Goal: Task Accomplishment & Management: Manage account settings

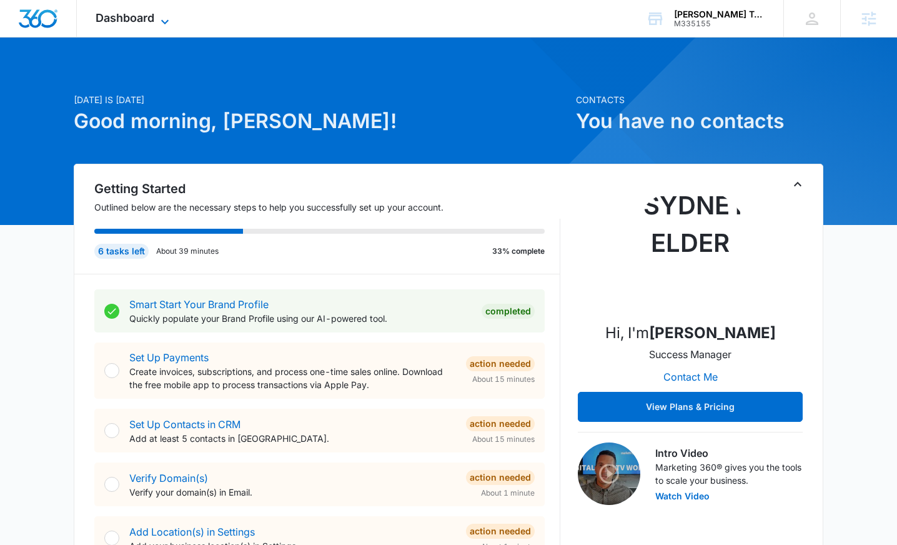
click at [117, 21] on span "Dashboard" at bounding box center [125, 17] width 59 height 13
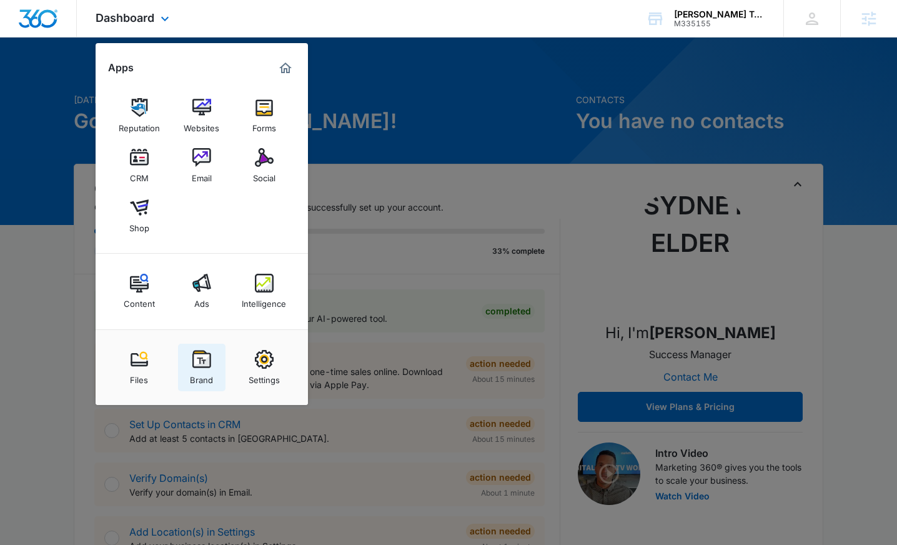
click at [194, 367] on img at bounding box center [201, 359] width 19 height 19
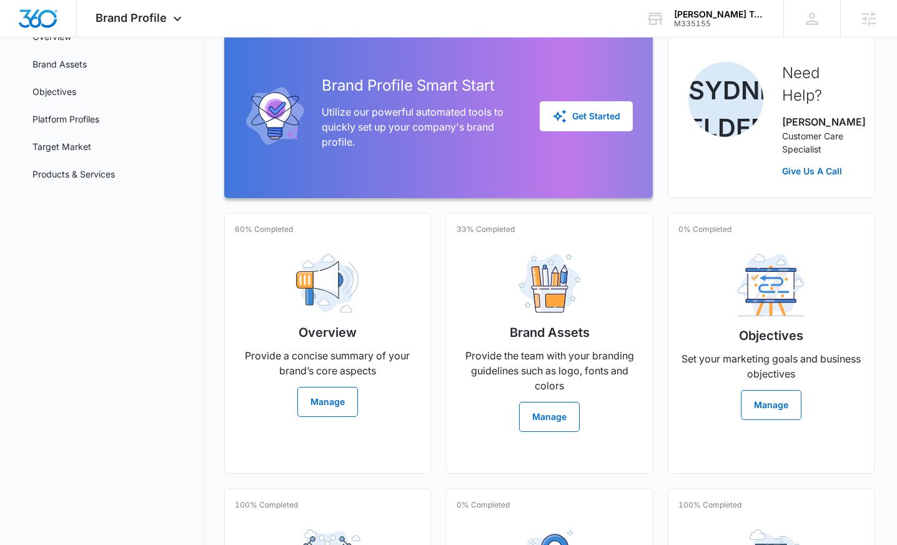
scroll to position [24, 0]
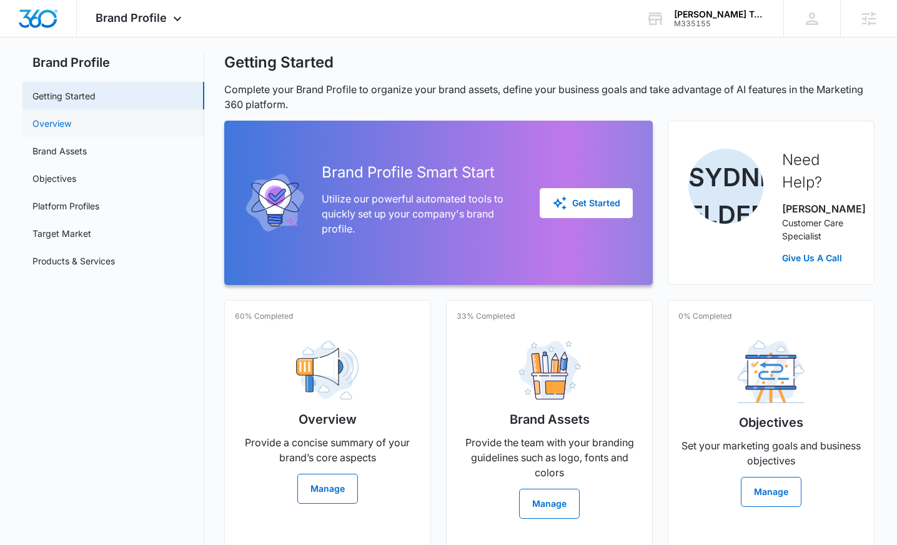
click at [71, 125] on link "Overview" at bounding box center [51, 123] width 39 height 13
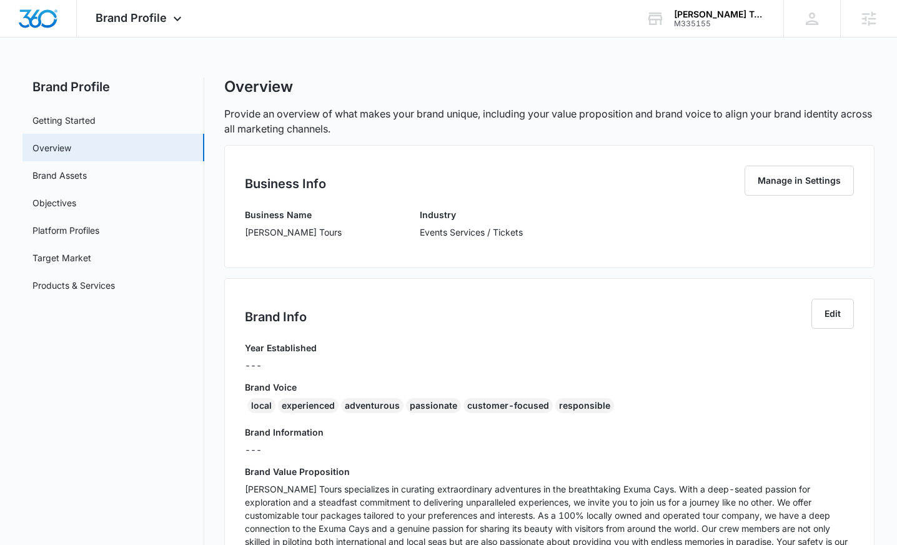
scroll to position [235, 0]
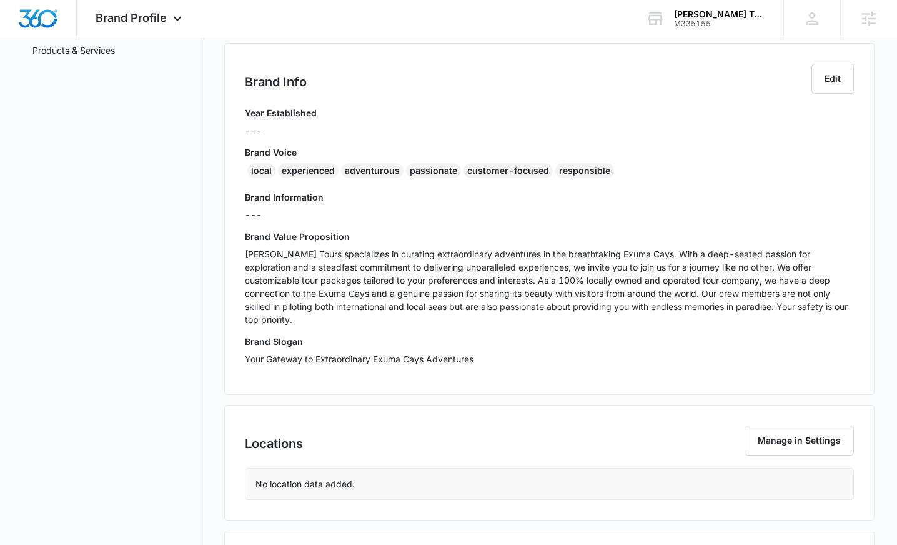
click at [609, 282] on p "[PERSON_NAME] Tours specializes in curating extraordinary adventures in the bre…" at bounding box center [549, 286] width 609 height 79
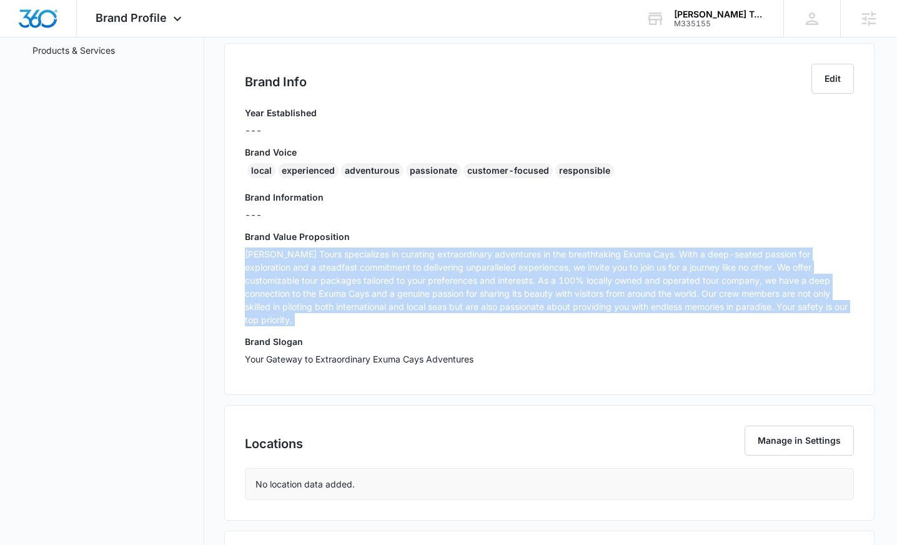
click at [609, 282] on p "[PERSON_NAME] Tours specializes in curating extraordinary adventures in the bre…" at bounding box center [549, 286] width 609 height 79
click at [582, 281] on p "[PERSON_NAME] Tours specializes in curating extraordinary adventures in the bre…" at bounding box center [549, 286] width 609 height 79
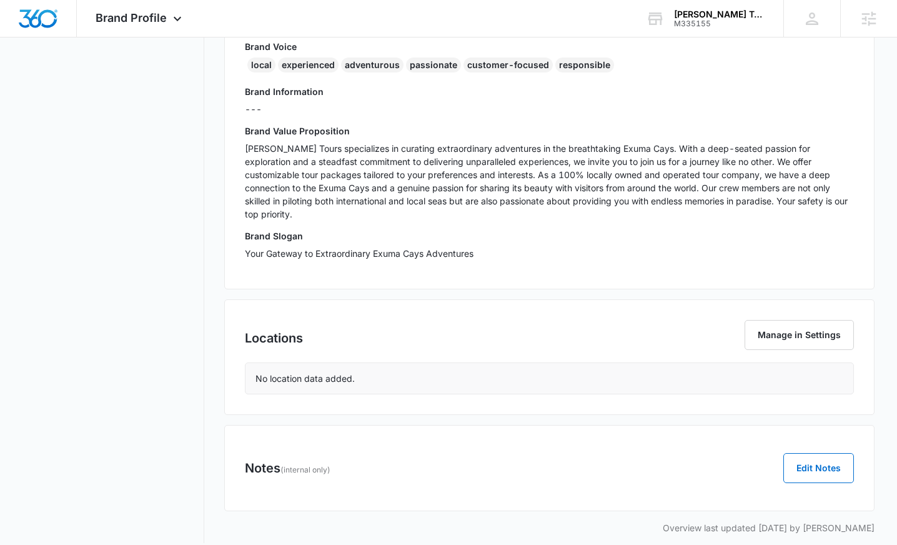
scroll to position [0, 0]
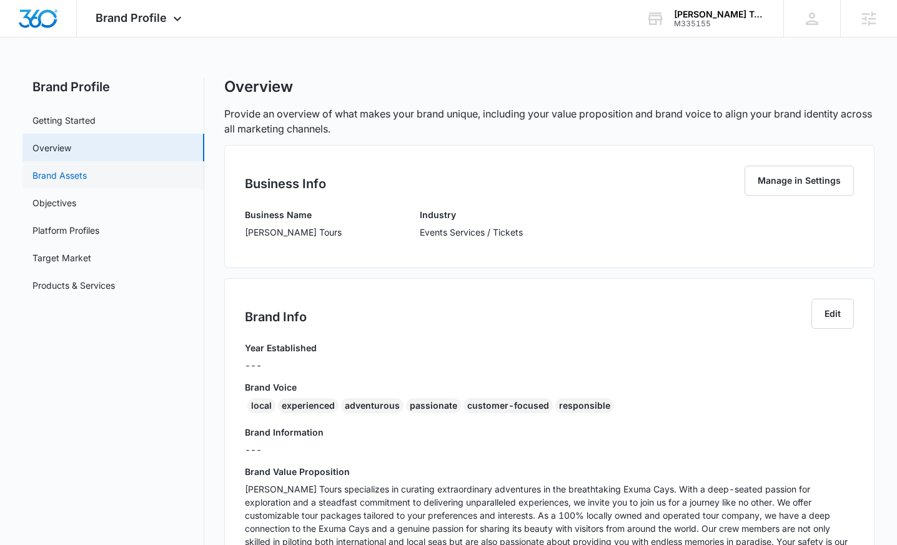
click at [87, 177] on link "Brand Assets" at bounding box center [59, 175] width 54 height 13
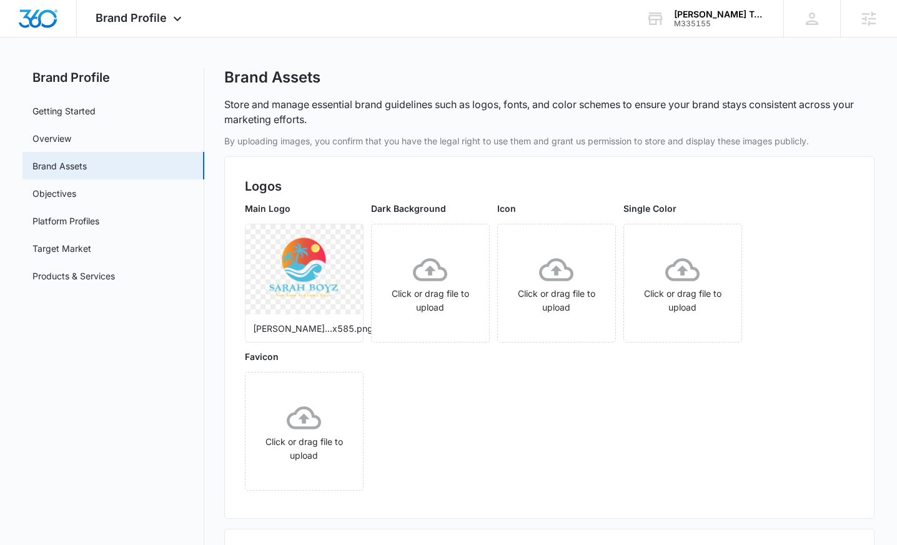
scroll to position [19, 0]
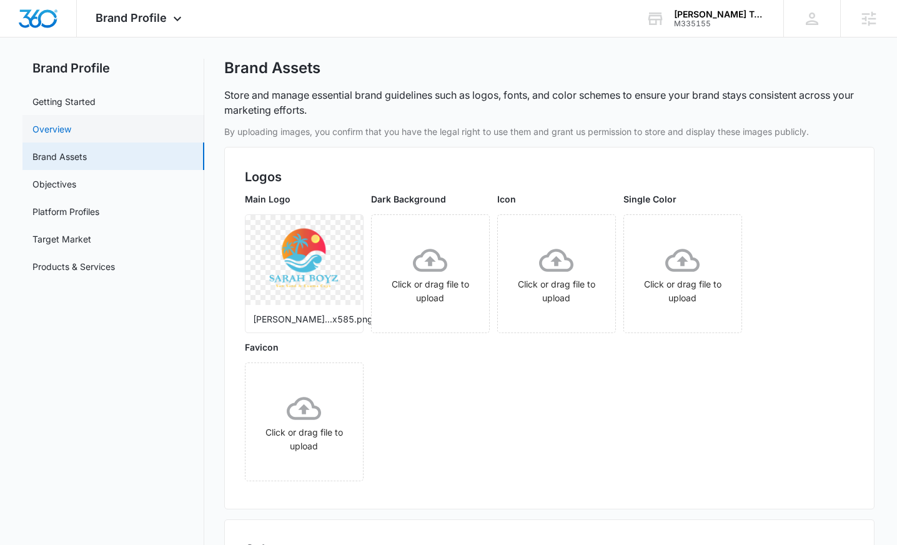
click at [71, 132] on link "Overview" at bounding box center [51, 128] width 39 height 13
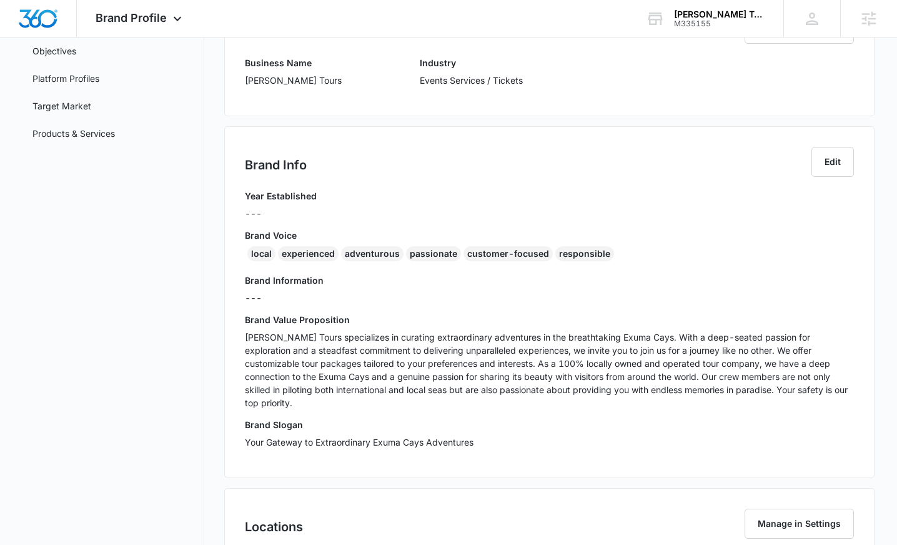
scroll to position [149, 0]
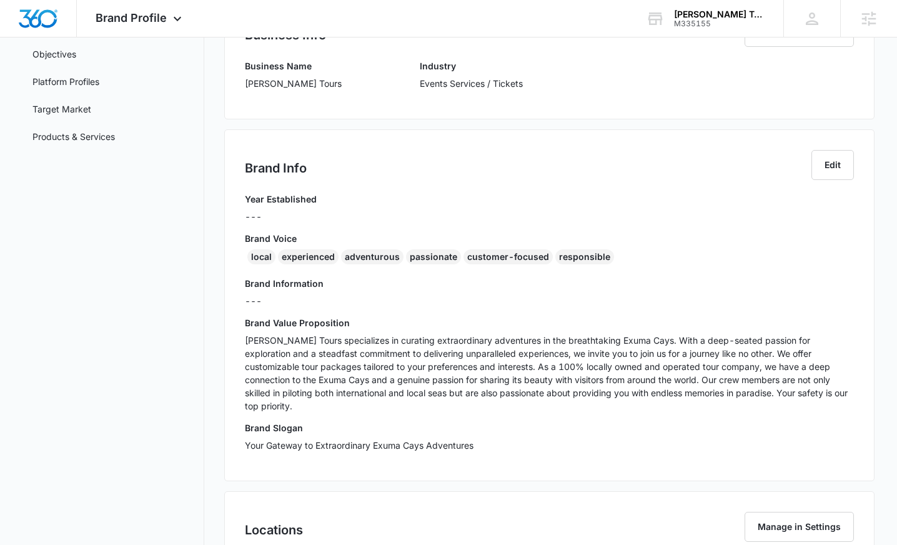
click at [615, 332] on div "Brand Value Proposition [PERSON_NAME] Tours specializes in curating extraordina…" at bounding box center [549, 368] width 609 height 105
drag, startPoint x: 599, startPoint y: 337, endPoint x: 648, endPoint y: 335, distance: 48.8
click at [648, 335] on p "[PERSON_NAME] Tours specializes in curating extraordinary adventures in the bre…" at bounding box center [549, 373] width 609 height 79
copy p "Exuma Cays"
